Goal: Find specific page/section: Find specific page/section

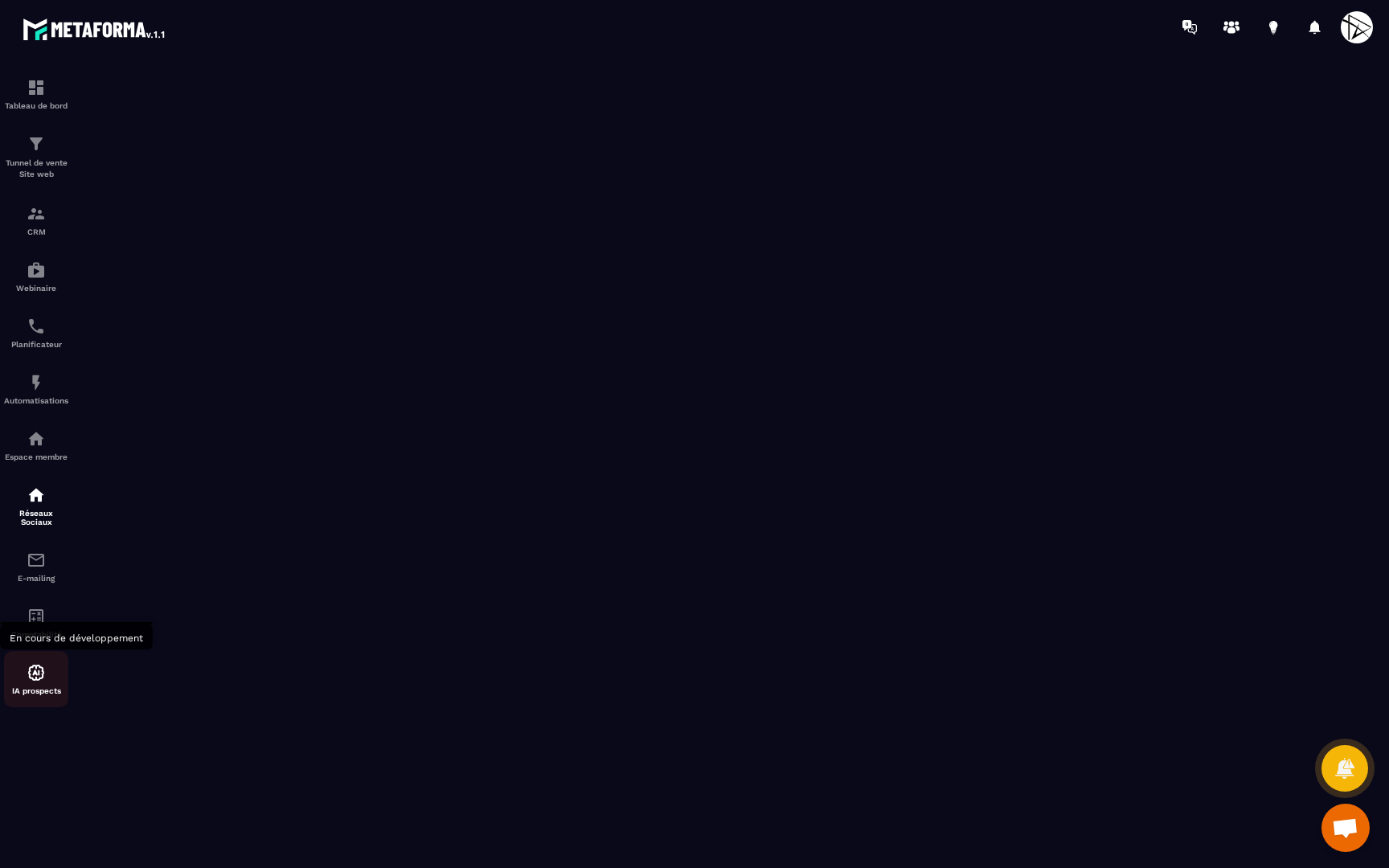
click at [29, 673] on img at bounding box center [36, 673] width 19 height 19
click at [46, 666] on div "IA prospects" at bounding box center [37, 679] width 65 height 32
click at [54, 92] on div "Tableau de bord" at bounding box center [37, 93] width 65 height 32
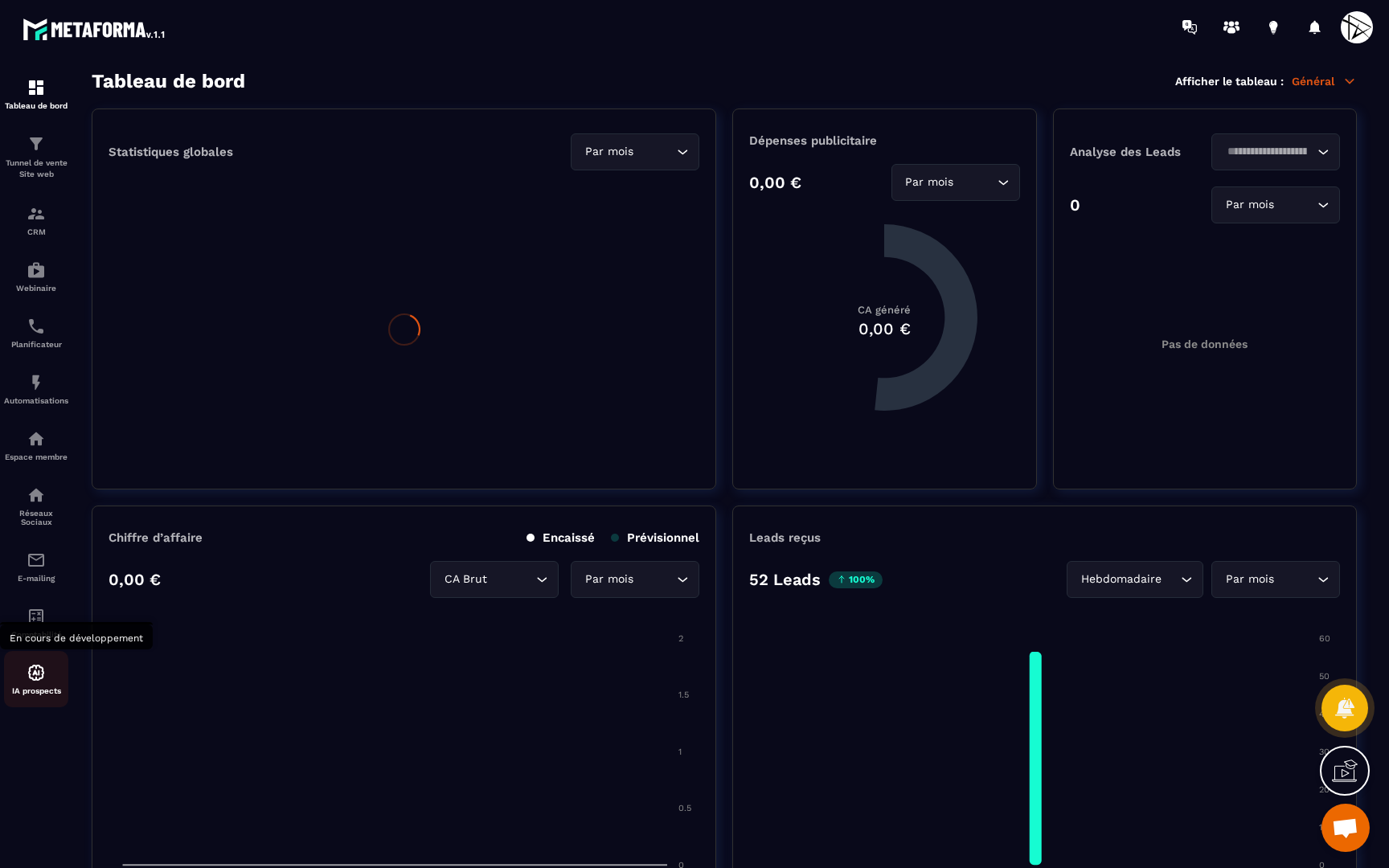
click at [43, 682] on div "IA prospects" at bounding box center [37, 679] width 65 height 32
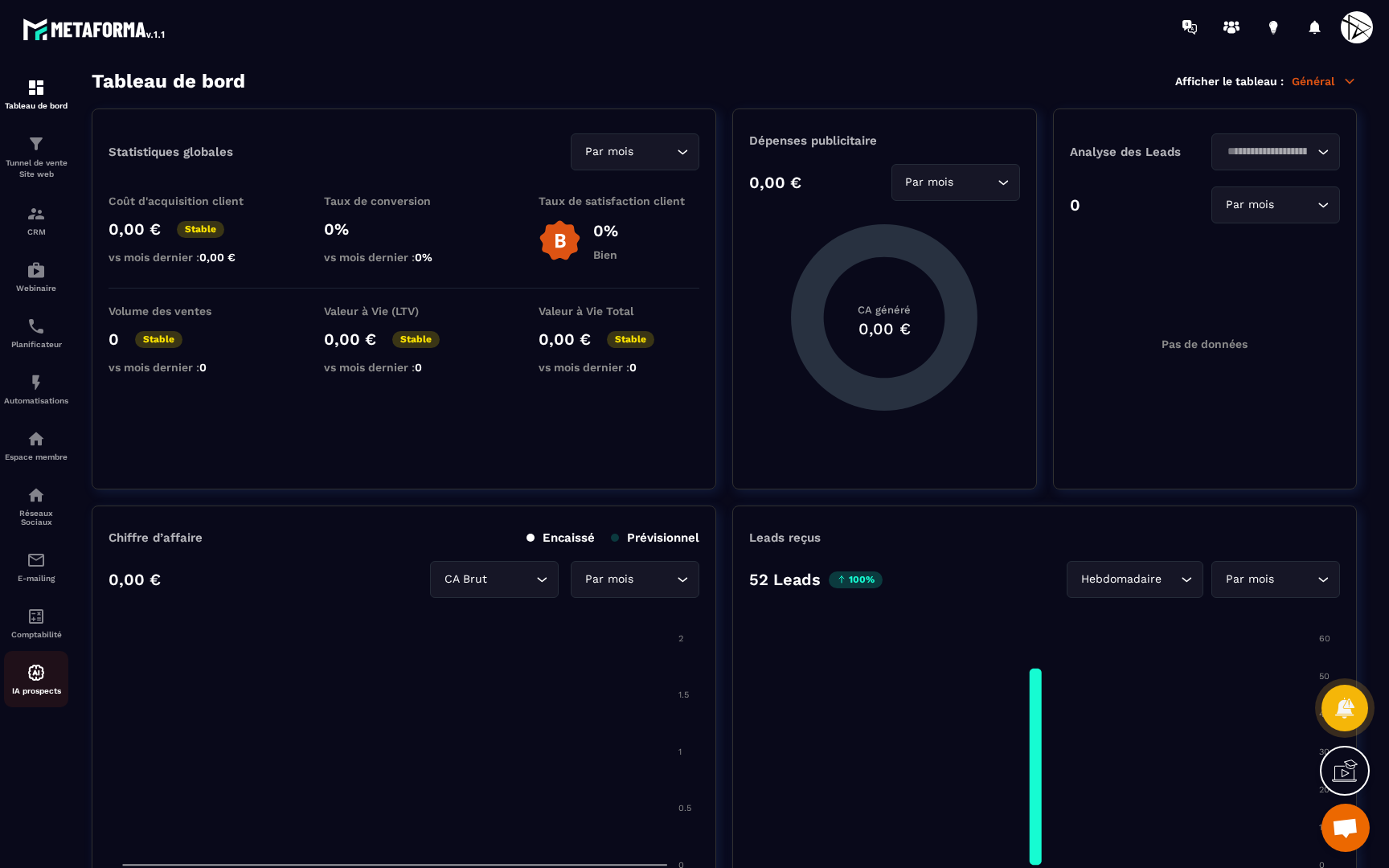
click at [43, 682] on div "IA prospects" at bounding box center [37, 679] width 65 height 32
click at [41, 678] on img at bounding box center [36, 673] width 19 height 19
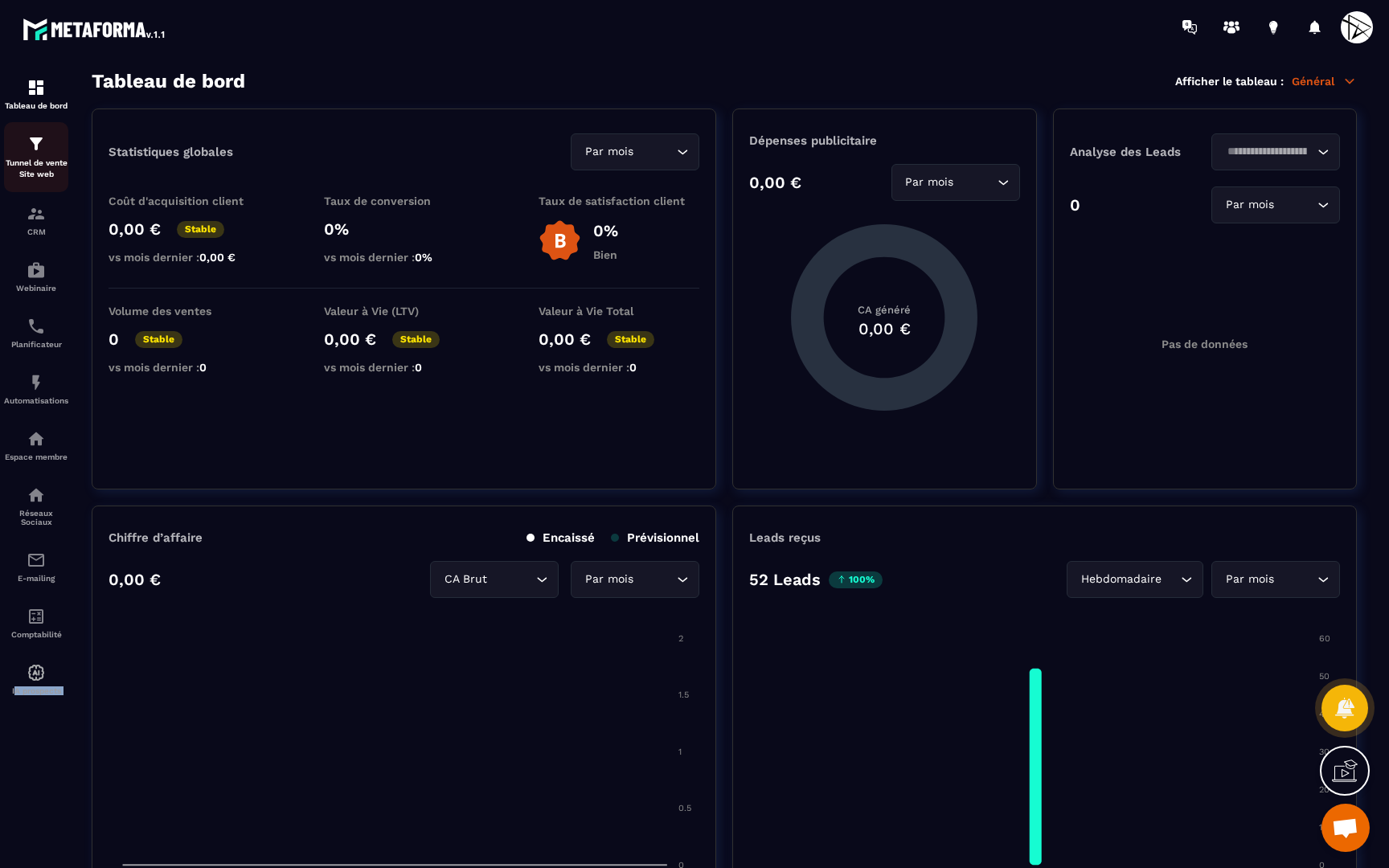
click at [58, 157] on div "Tunnel de vente Site web" at bounding box center [37, 157] width 65 height 46
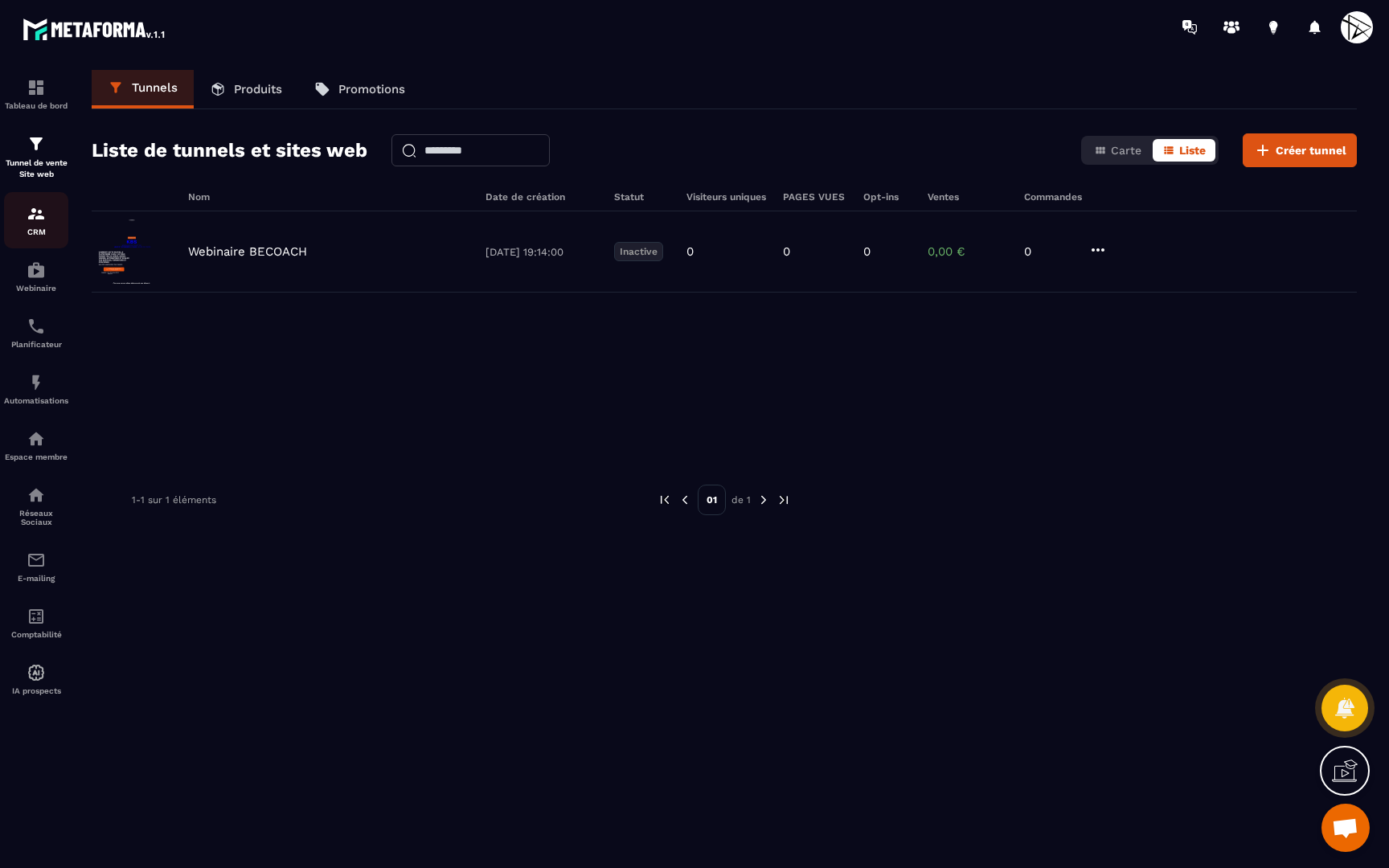
click at [46, 211] on div "CRM" at bounding box center [37, 220] width 65 height 32
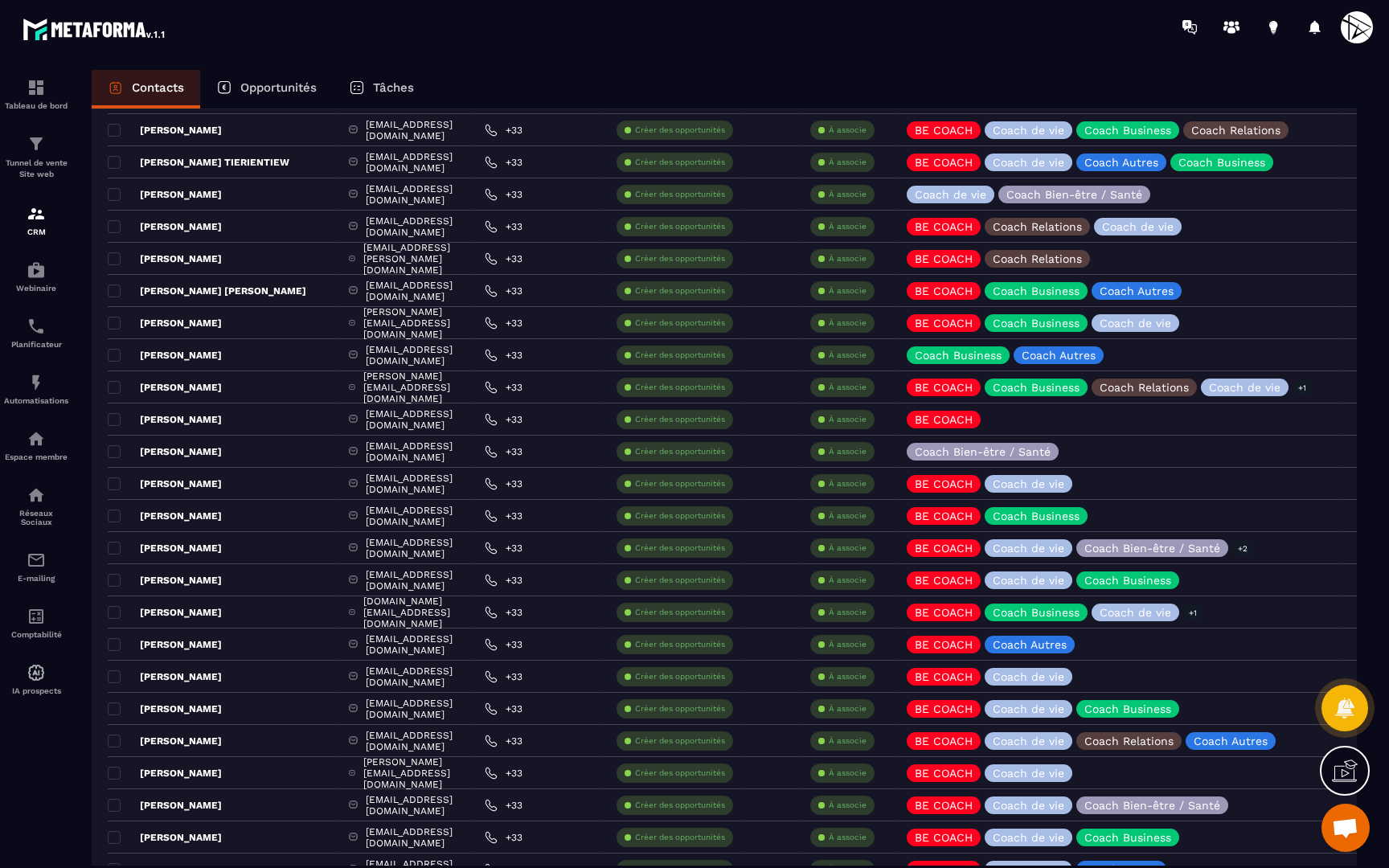
scroll to position [526, 0]
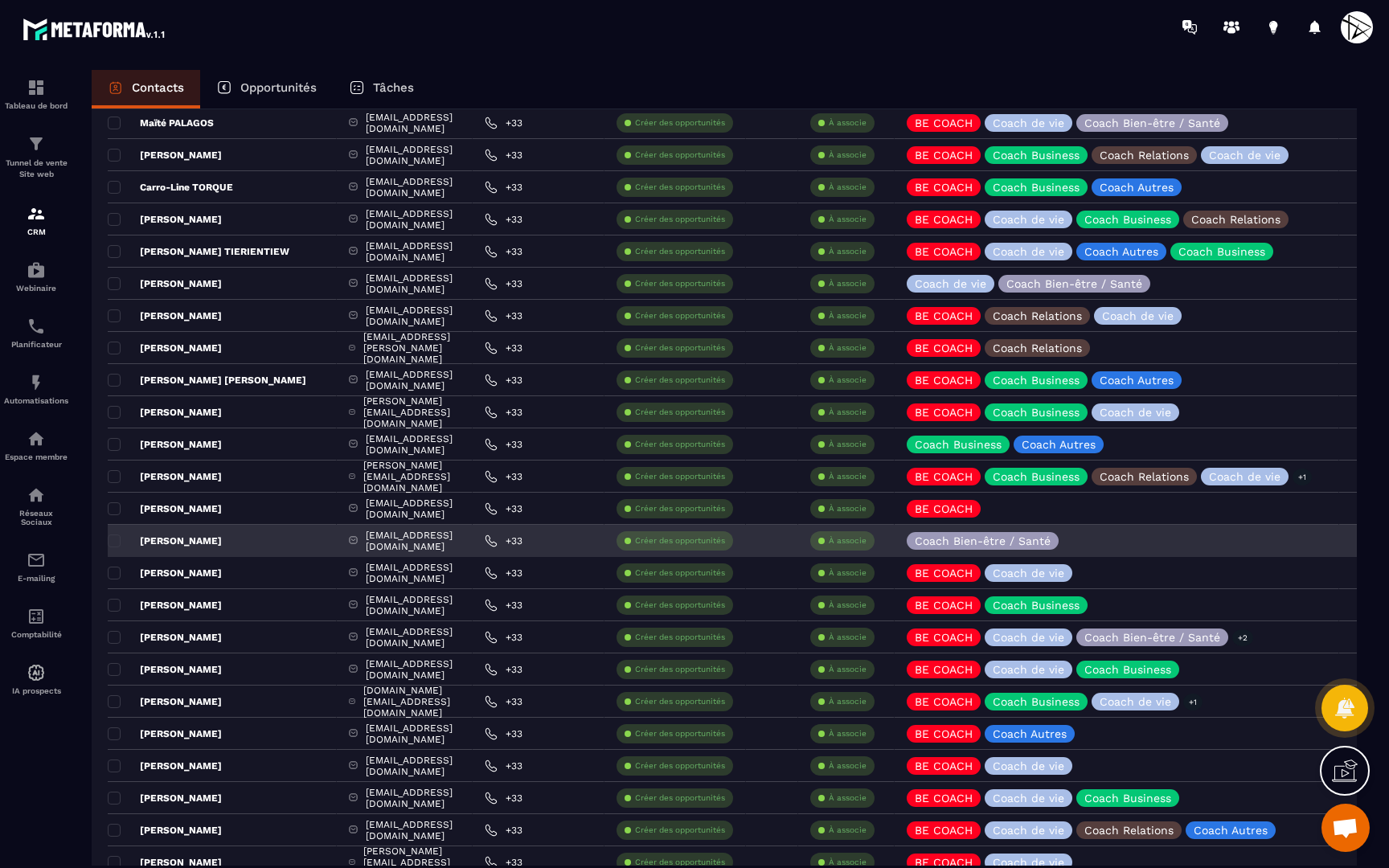
click at [221, 543] on p "[PERSON_NAME]" at bounding box center [164, 541] width 114 height 13
